Goal: Use online tool/utility

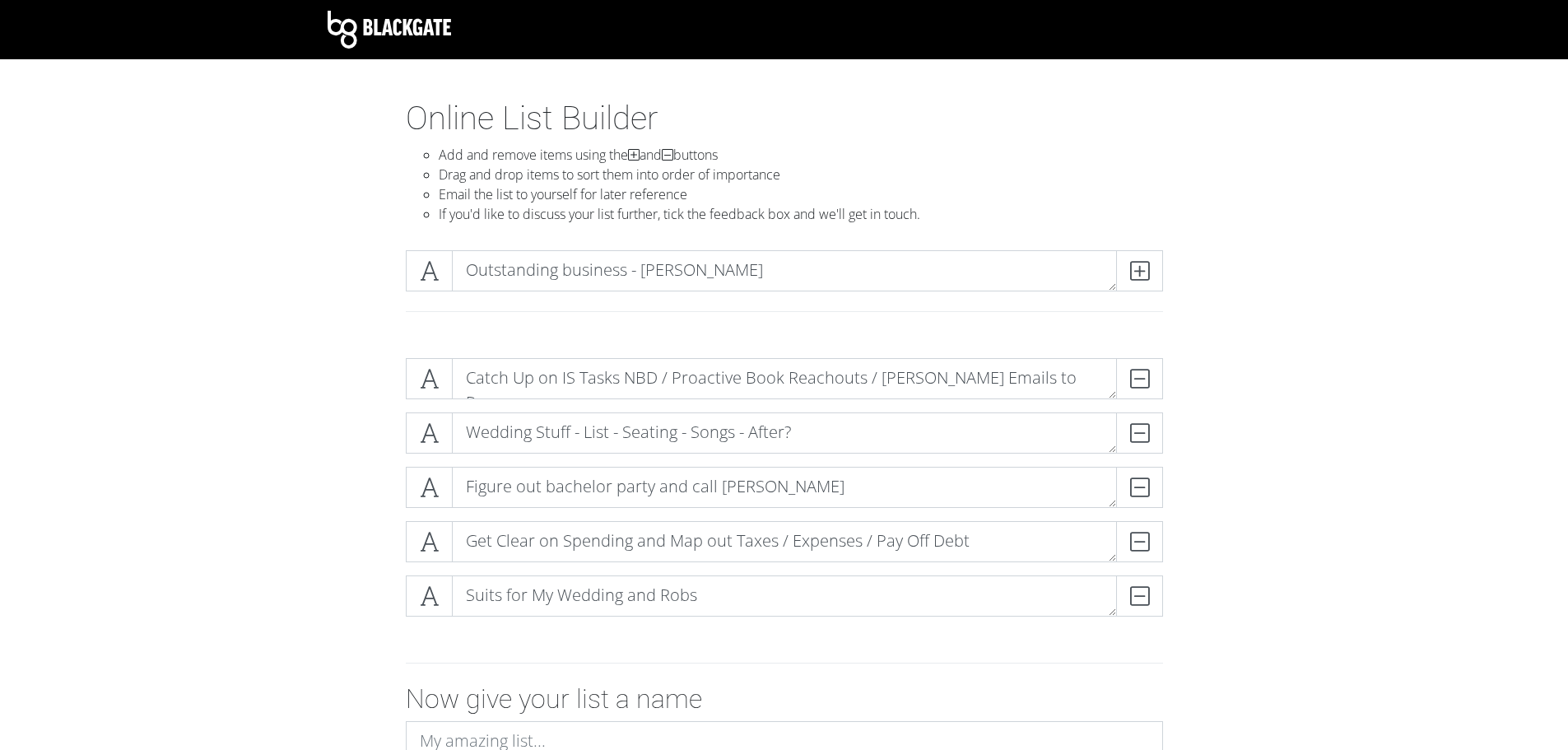
scroll to position [107, 0]
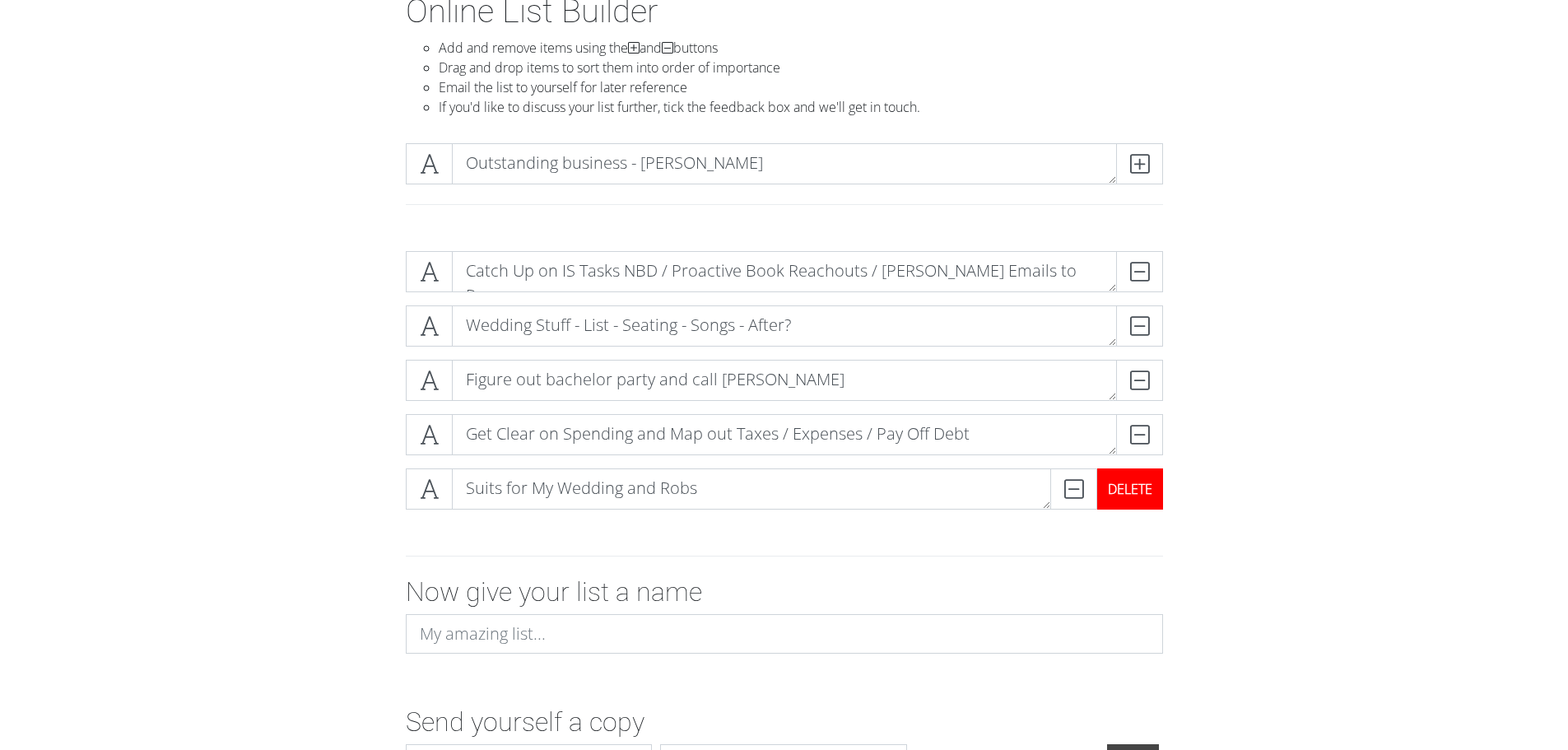
click at [1133, 485] on div "DELETE" at bounding box center [1130, 489] width 66 height 41
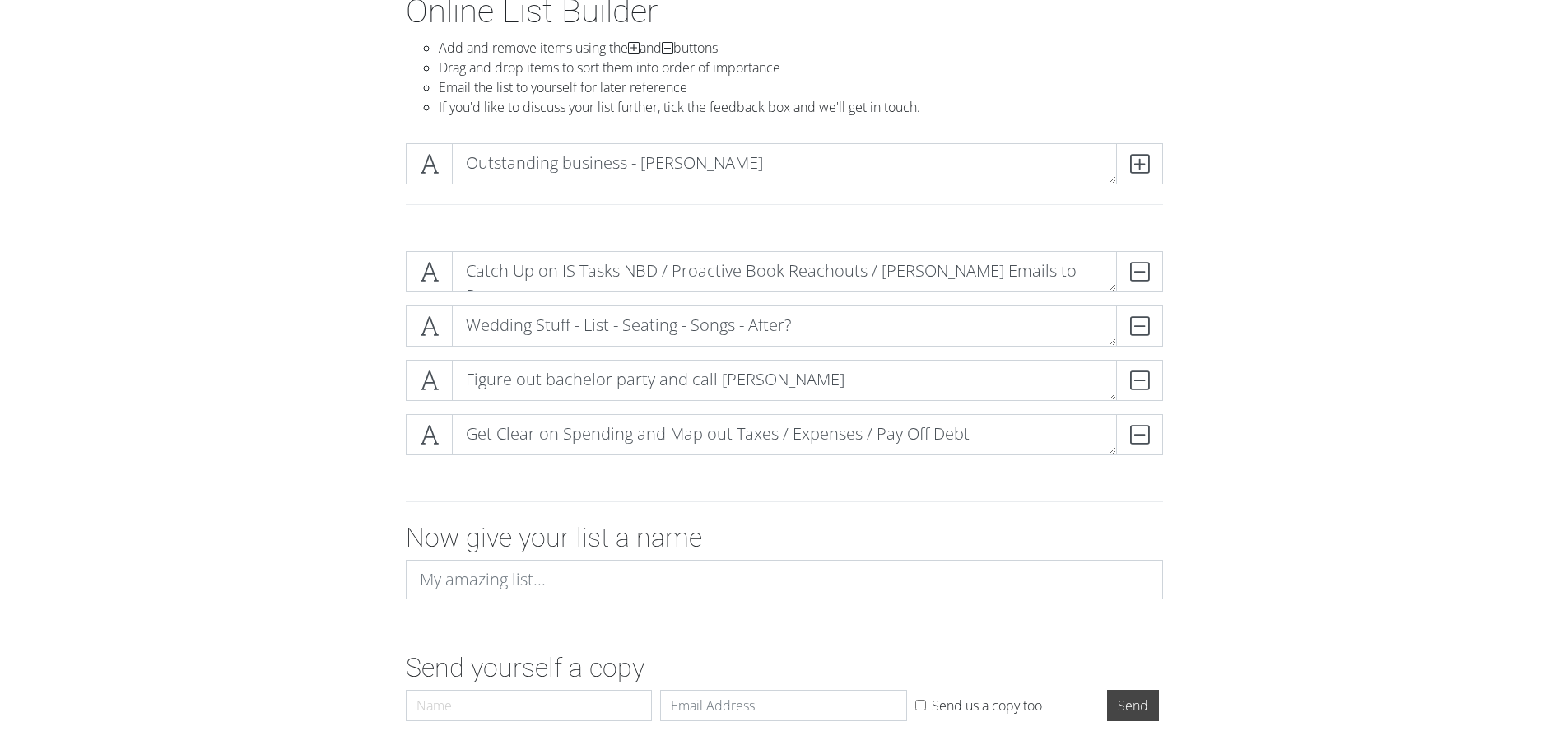
click at [324, 297] on div "Catch Up on IS Tasks NBD / Proactive Book Reachouts / BoB Emails to Reps DELETE…" at bounding box center [784, 359] width 939 height 244
drag, startPoint x: 537, startPoint y: 274, endPoint x: 1037, endPoint y: 259, distance: 500.2
click at [1037, 259] on textarea "Catch Up on IS Tasks NBD / Proactive Book Reachouts / BoB Emails to Reps" at bounding box center [784, 271] width 666 height 41
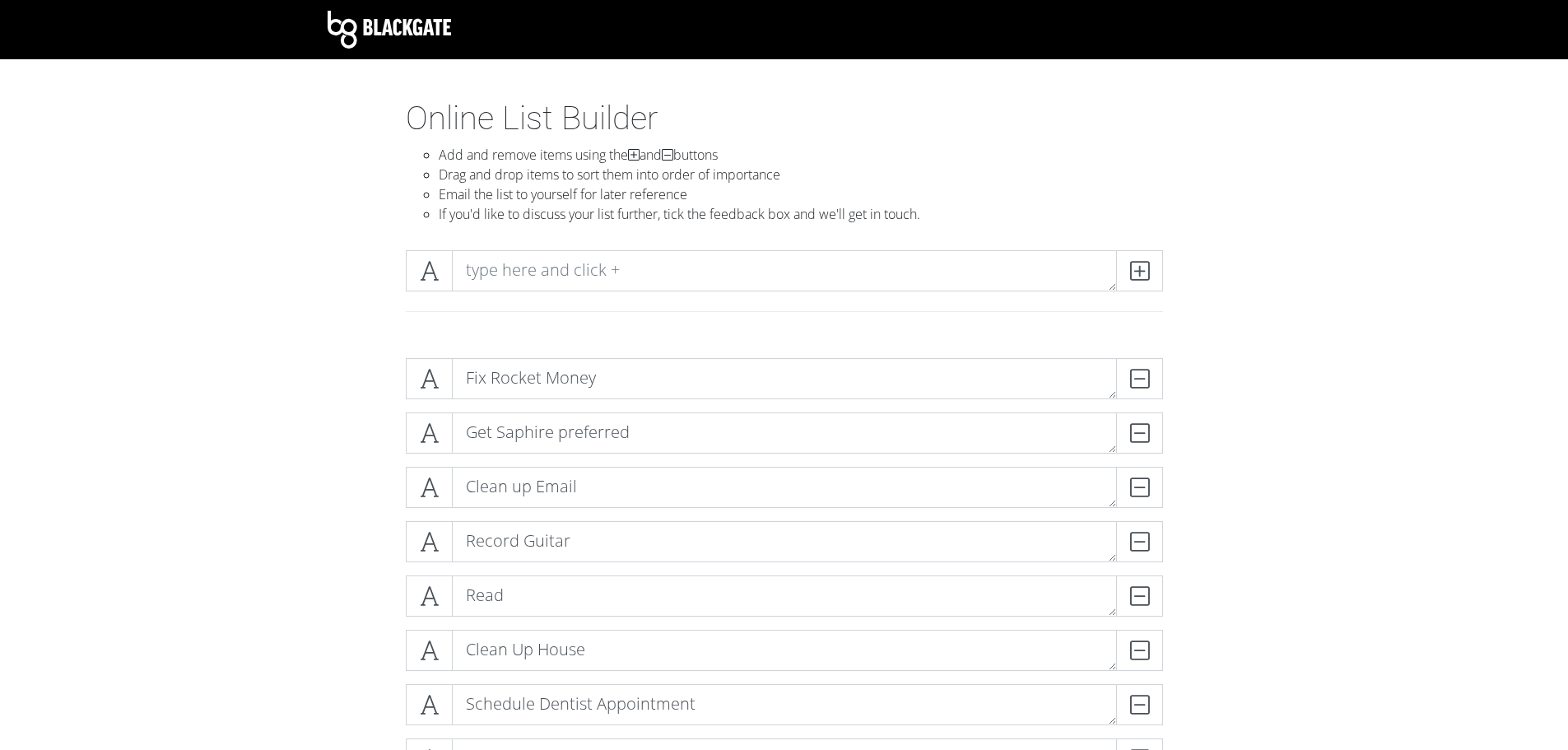
scroll to position [142, 0]
